Goal: Information Seeking & Learning: Find specific fact

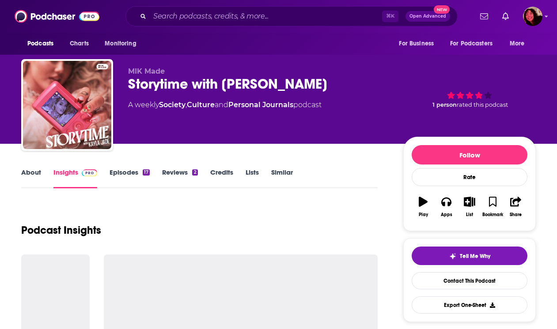
click at [307, 9] on div "⌘ K Open Advanced New" at bounding box center [291, 16] width 332 height 20
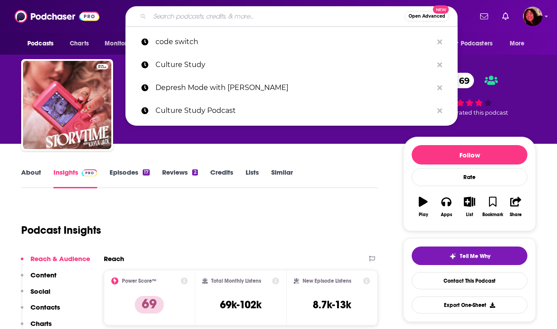
click at [306, 16] on input "Search podcasts, credits, & more..." at bounding box center [277, 16] width 255 height 14
paste input "Shagged Married Annoyed"
type input "Shagged Married Annoyed"
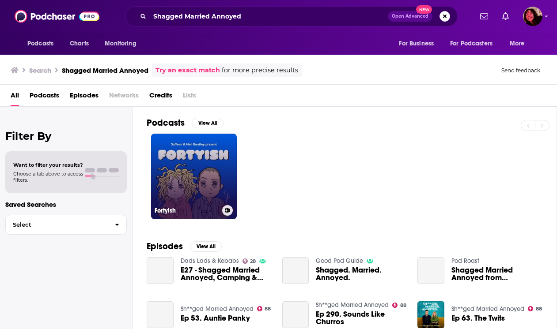
click at [192, 207] on h3 "Fortyish" at bounding box center [186, 211] width 64 height 8
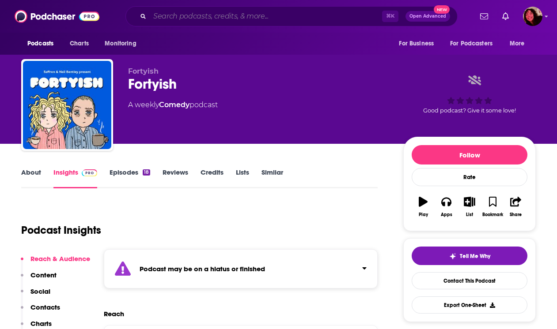
click at [200, 15] on input "Search podcasts, credits, & more..." at bounding box center [266, 16] width 232 height 14
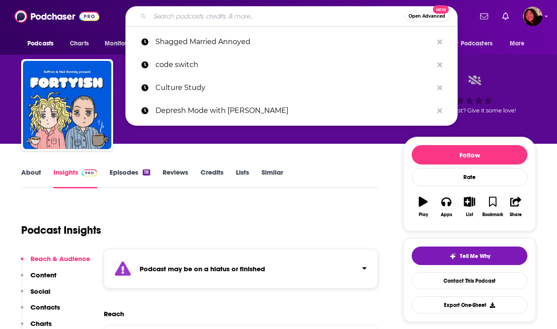
paste input "Shagged Married Annoyed"
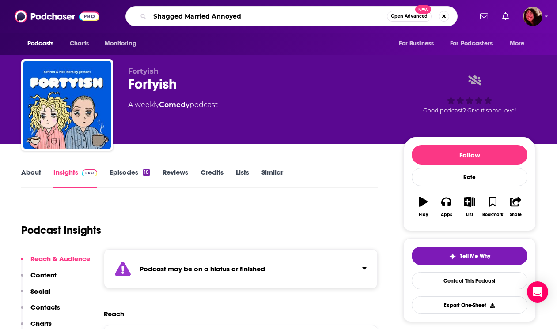
type input "Shagged Married Annoyed"
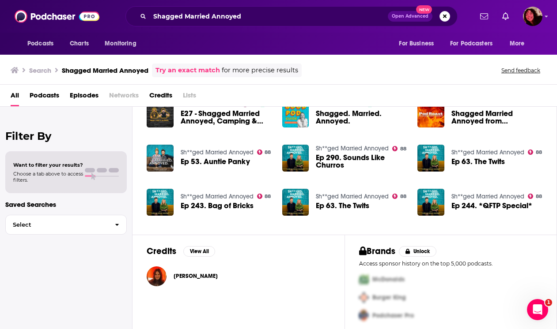
scroll to position [162, 0]
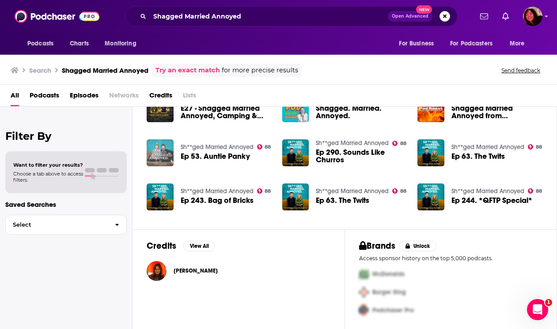
click at [159, 157] on img "Ep 53. Auntie Panky" at bounding box center [160, 152] width 27 height 27
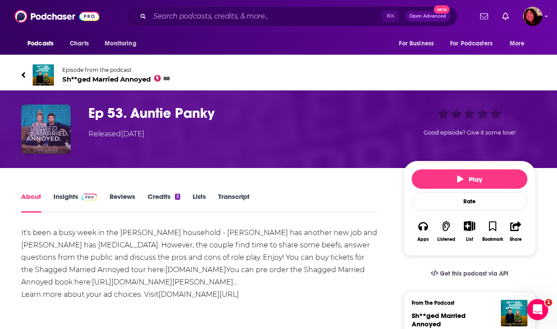
click at [46, 133] on img "Ep 53. Auntie Panky" at bounding box center [45, 129] width 49 height 49
click at [44, 127] on img "Ep 53. Auntie Panky" at bounding box center [45, 129] width 49 height 49
click at [57, 134] on img "Ep 53. Auntie Panky" at bounding box center [45, 129] width 49 height 49
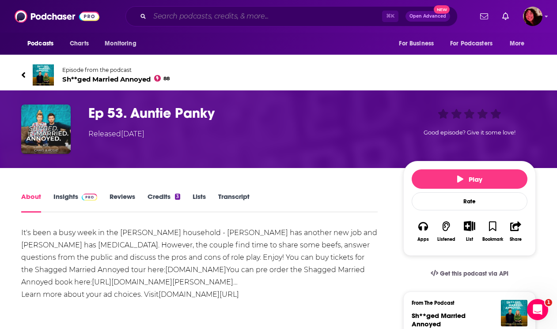
click at [192, 18] on input "Search podcasts, credits, & more..." at bounding box center [266, 16] width 232 height 14
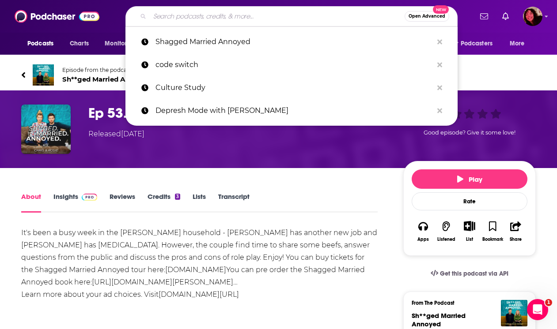
paste input "Shagged Married Annoyed"
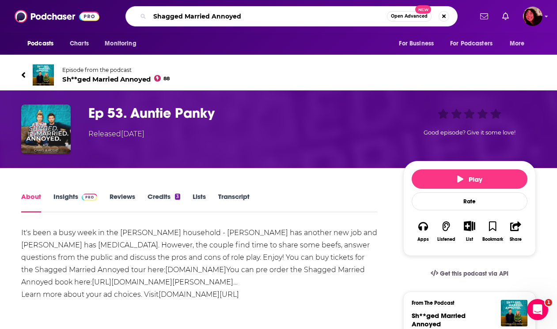
click at [166, 18] on input "Shagged Married Annoyed" at bounding box center [268, 16] width 237 height 14
type input "Sh*gged Married Annoyed"
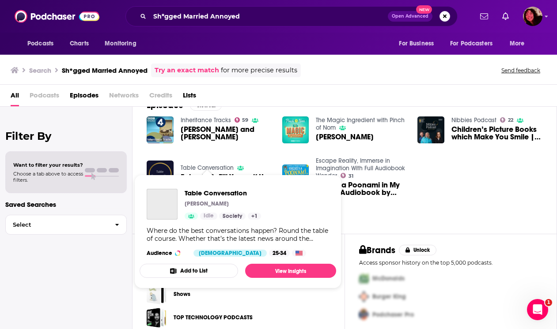
scroll to position [26, 0]
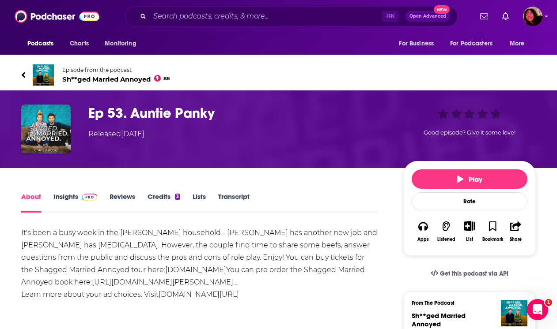
click at [65, 198] on link "Insights" at bounding box center [75, 202] width 44 height 20
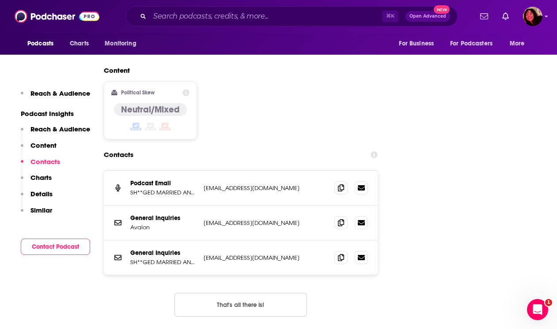
scroll to position [872, 0]
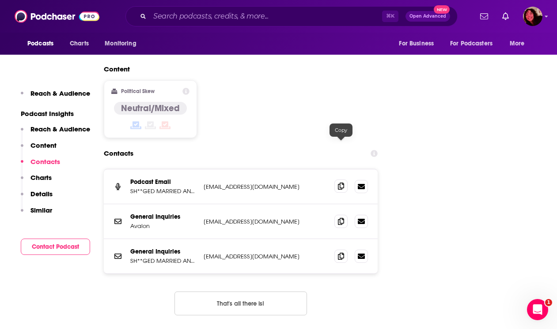
click at [339, 183] on icon at bounding box center [341, 186] width 6 height 7
click at [343, 218] on icon at bounding box center [341, 221] width 6 height 7
click at [342, 252] on icon at bounding box center [341, 255] width 6 height 7
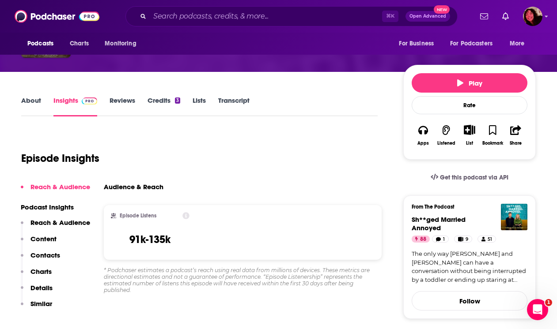
scroll to position [101, 0]
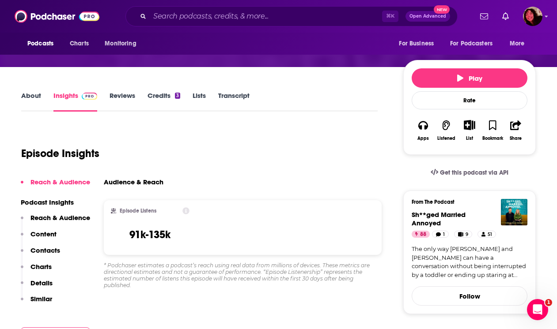
click at [34, 98] on link "About" at bounding box center [31, 101] width 20 height 20
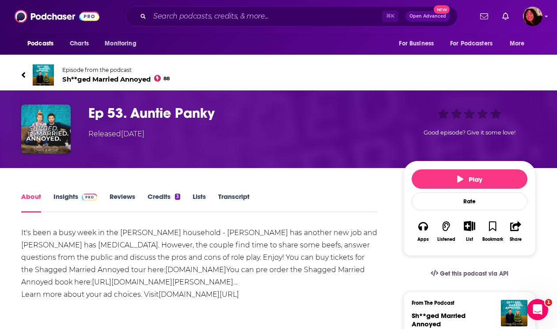
drag, startPoint x: 276, startPoint y: 298, endPoint x: 18, endPoint y: 235, distance: 265.3
copy div "It's been a busy week in the [PERSON_NAME] household - [PERSON_NAME] has anothe…"
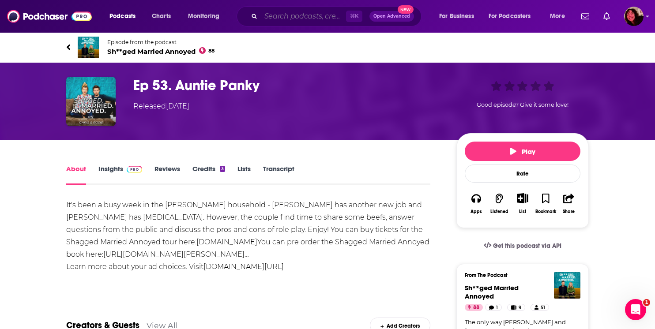
click at [269, 18] on input "Search podcasts, credits, & more..." at bounding box center [303, 16] width 85 height 14
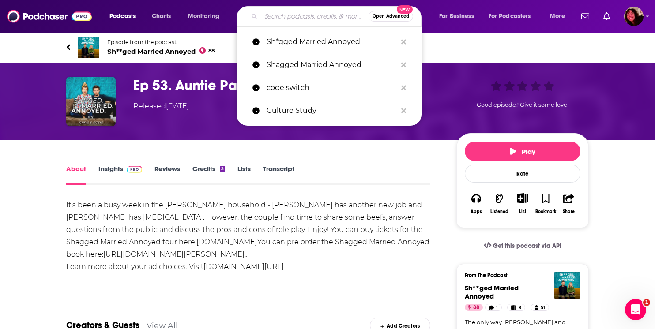
paste input "Not Gonna Lie with [PERSON_NAME]"
type input "Not Gonna Lie with [PERSON_NAME]"
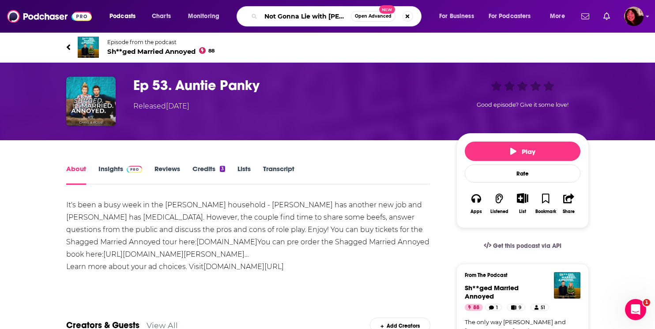
scroll to position [0, 21]
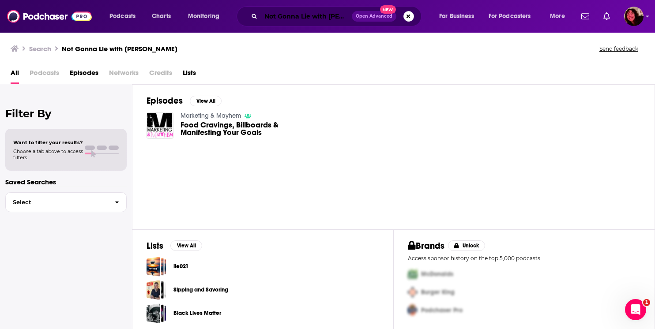
click at [295, 19] on input "Not Gonna Lie with [PERSON_NAME]" at bounding box center [306, 16] width 91 height 14
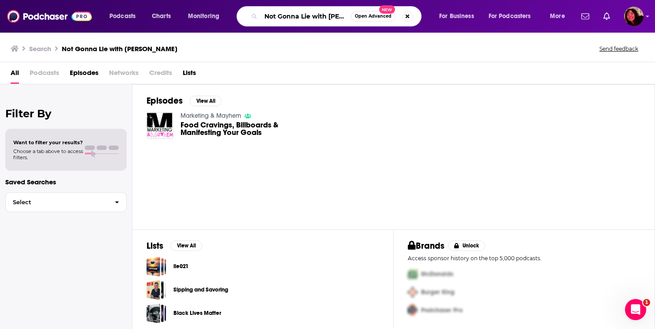
click at [295, 19] on input "Not Gonna Lie with [PERSON_NAME]" at bounding box center [306, 16] width 90 height 14
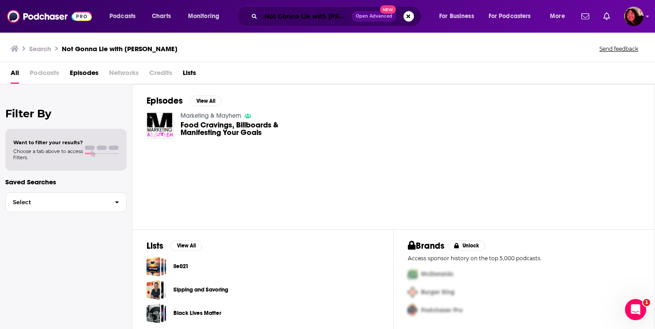
click at [319, 15] on input "Not Gonna Lie with [PERSON_NAME]" at bounding box center [306, 16] width 91 height 14
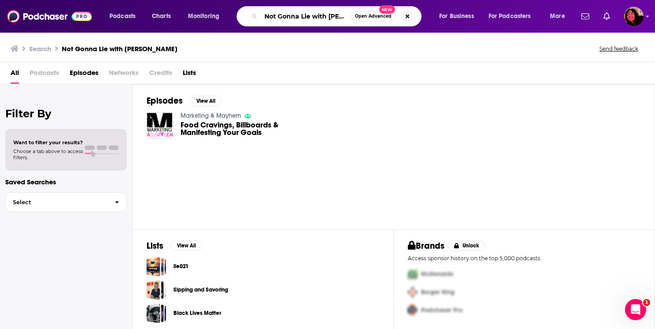
scroll to position [0, 21]
drag, startPoint x: 312, startPoint y: 16, endPoint x: 427, endPoint y: 26, distance: 115.7
click at [427, 26] on div "Not Gonna Lie with [PERSON_NAME] Open Advanced New" at bounding box center [337, 16] width 185 height 20
type input "Not Gonna Lie"
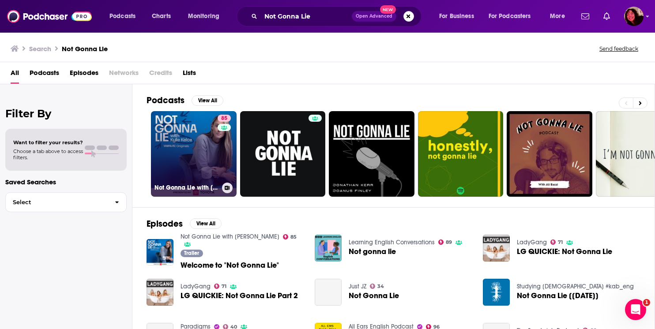
click at [199, 159] on link "85 Not Gonna Lie with [PERSON_NAME]" at bounding box center [194, 154] width 86 height 86
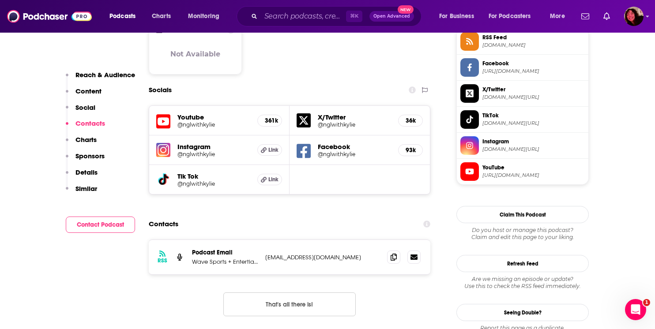
scroll to position [731, 0]
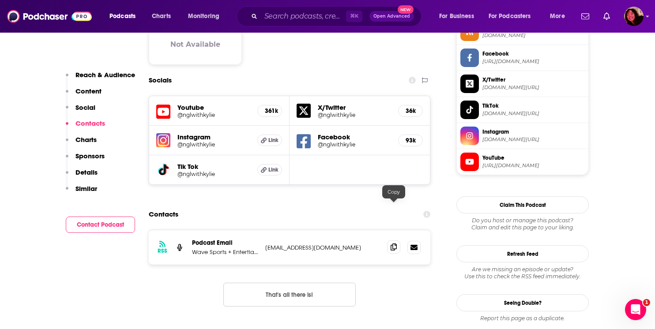
click at [392, 244] on icon at bounding box center [394, 247] width 6 height 7
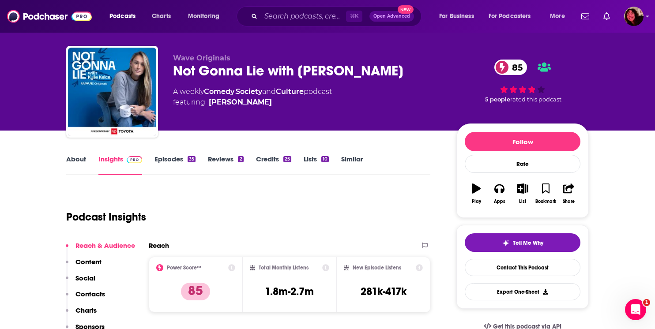
scroll to position [0, 0]
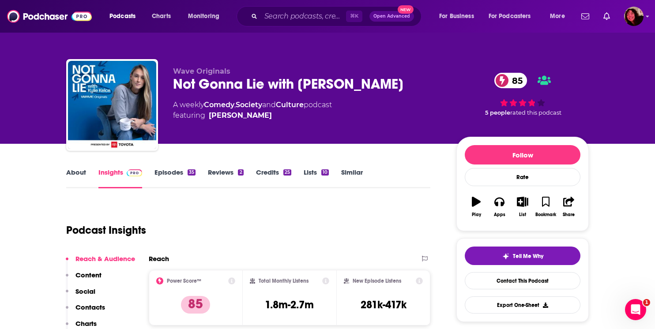
click at [307, 83] on div "Not Gonna Lie with [PERSON_NAME] 85" at bounding box center [307, 83] width 269 height 17
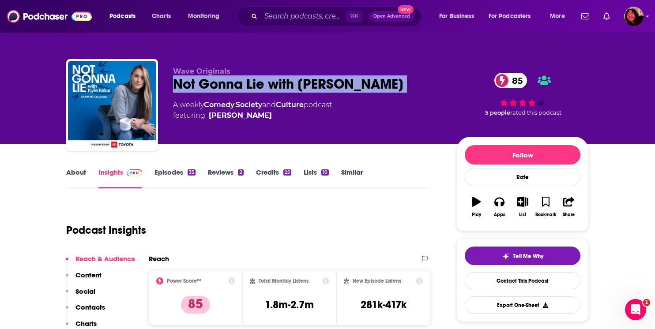
click at [307, 83] on div "Not Gonna Lie with [PERSON_NAME] 85" at bounding box center [307, 83] width 269 height 17
copy div "Not Gonna Lie with [PERSON_NAME] 85"
